Goal: Communication & Community: Answer question/provide support

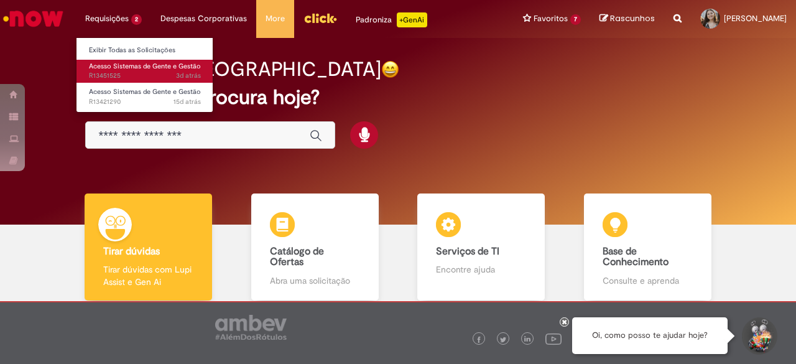
click at [127, 72] on span "3d atrás 3 dias atrás R13451525" at bounding box center [145, 76] width 112 height 10
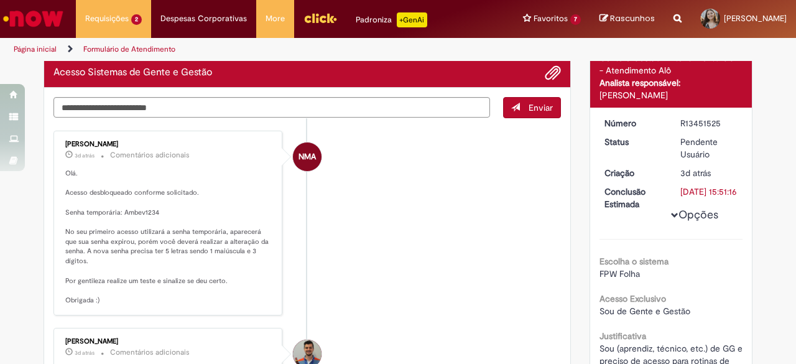
scroll to position [96, 0]
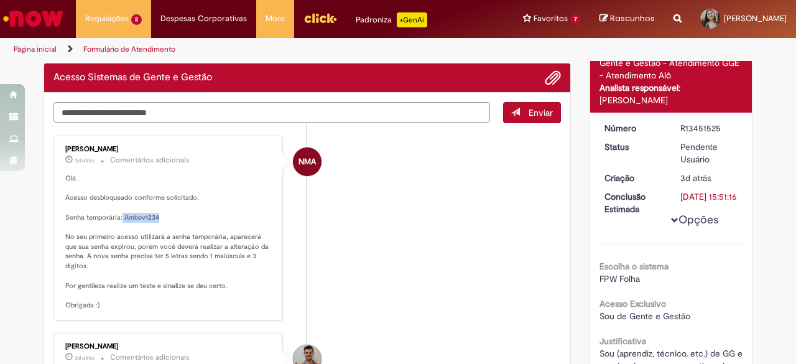
drag, startPoint x: 116, startPoint y: 213, endPoint x: 163, endPoint y: 212, distance: 47.3
click at [163, 212] on p "Olá. Acesso desbloqueado conforme solicitado. Senha temporária: Ambev1234 No se…" at bounding box center [168, 242] width 207 height 137
copy p "Ambev1234"
click at [277, 111] on textarea "Digite sua mensagem aqui..." at bounding box center [272, 112] width 437 height 21
type textarea "**********"
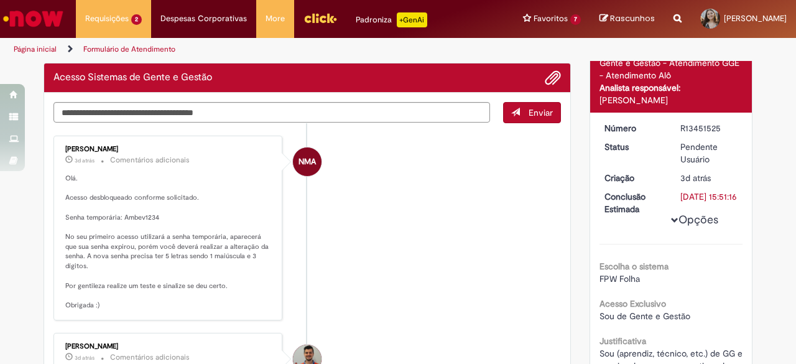
click at [521, 109] on button "Enviar" at bounding box center [532, 112] width 58 height 21
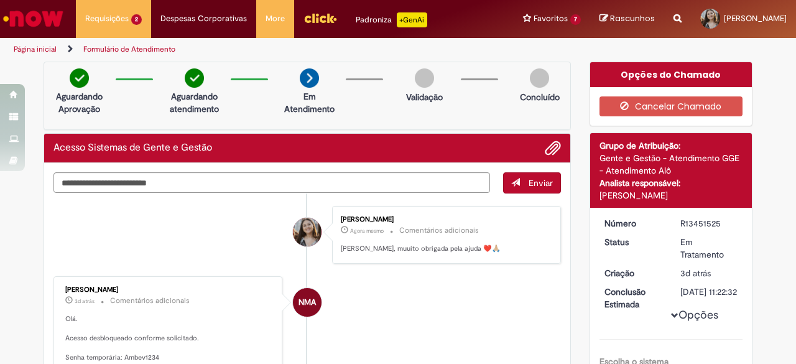
scroll to position [0, 0]
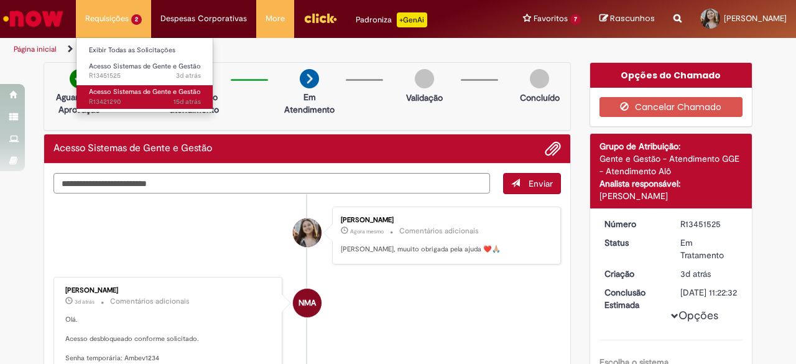
click at [119, 96] on span "Acesso Sistemas de Gente e Gestão" at bounding box center [145, 91] width 112 height 9
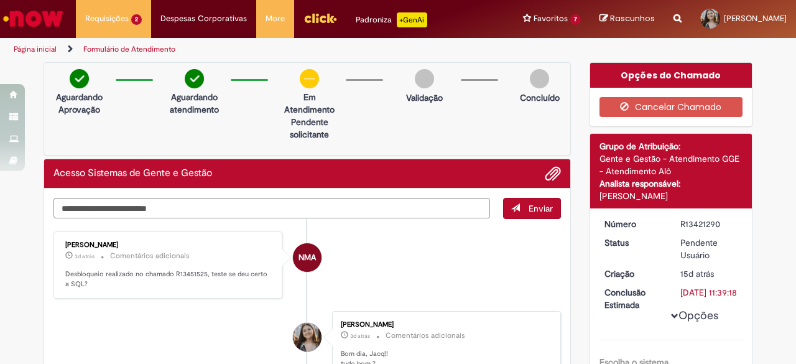
click at [51, 18] on img "Ir para a Homepage" at bounding box center [33, 18] width 64 height 25
